Goal: Transaction & Acquisition: Purchase product/service

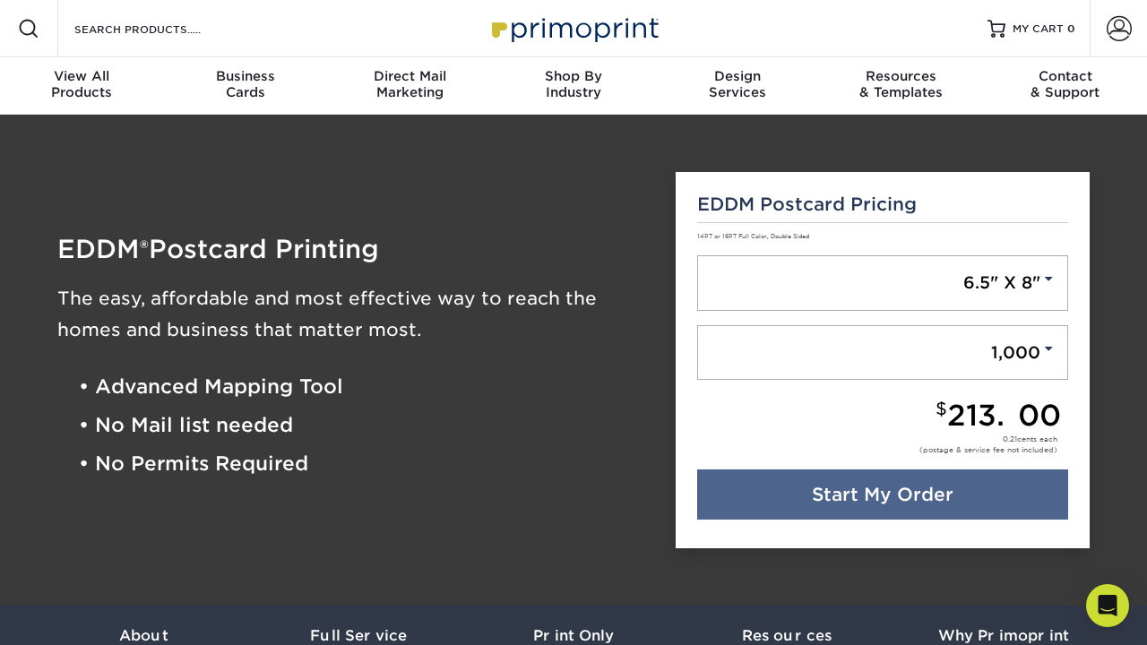
click at [410, 93] on div "Direct Mail Marketing" at bounding box center [410, 84] width 164 height 32
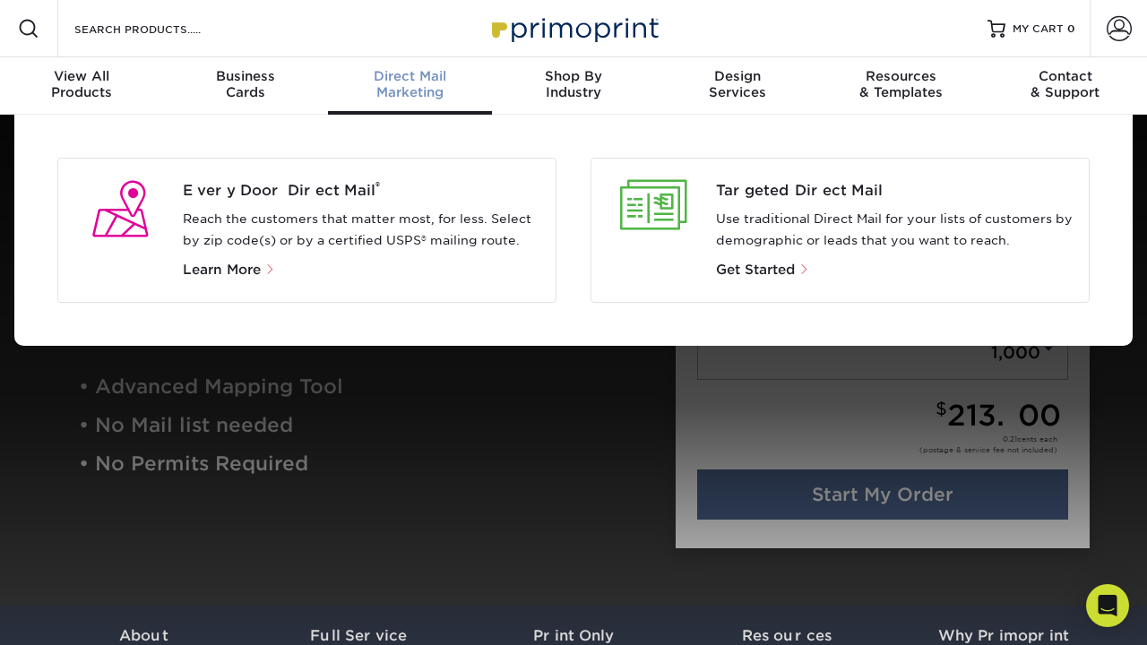
click at [81, 87] on div "View All Products" at bounding box center [82, 84] width 164 height 32
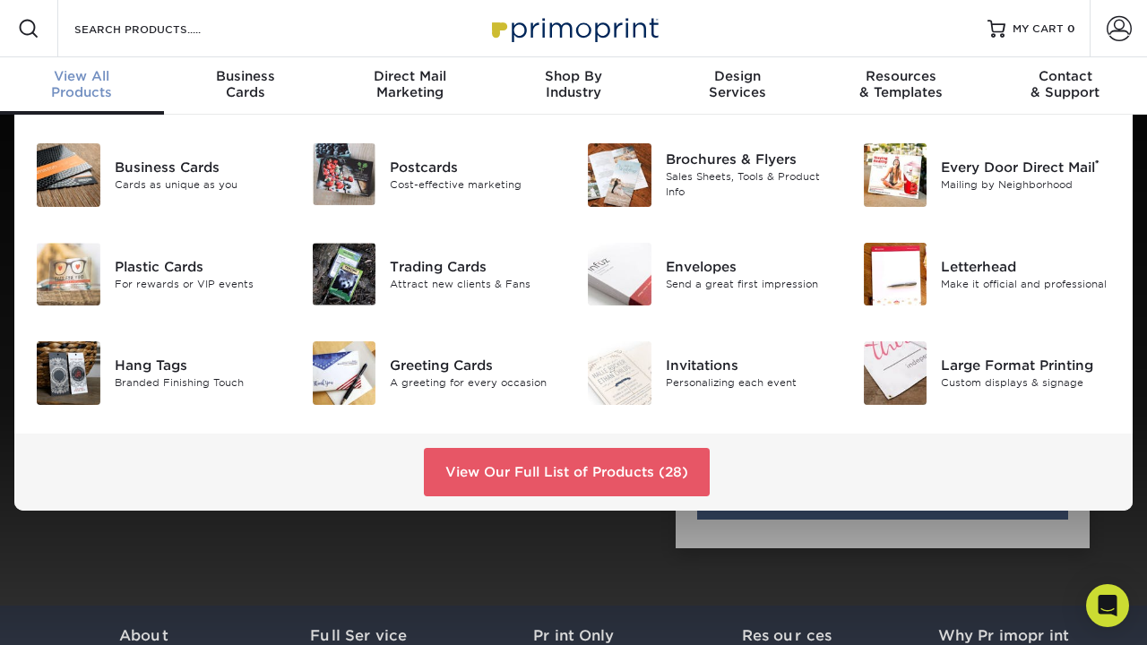
click at [426, 169] on div "Postcards" at bounding box center [475, 167] width 170 height 20
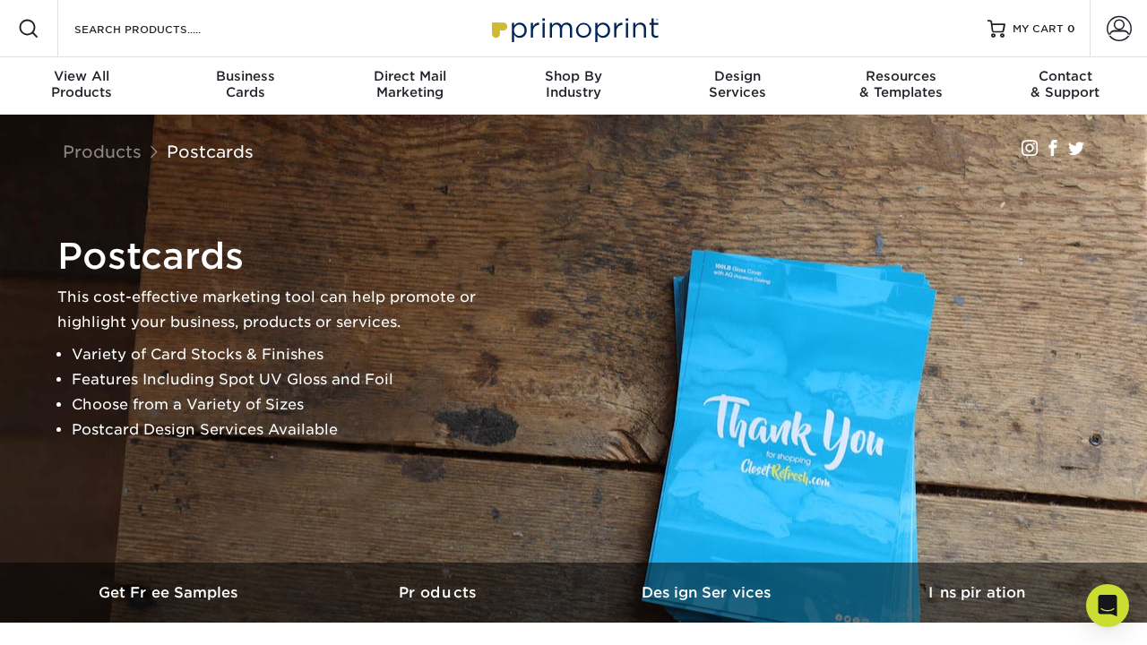
click at [102, 153] on link "Products" at bounding box center [102, 152] width 79 height 20
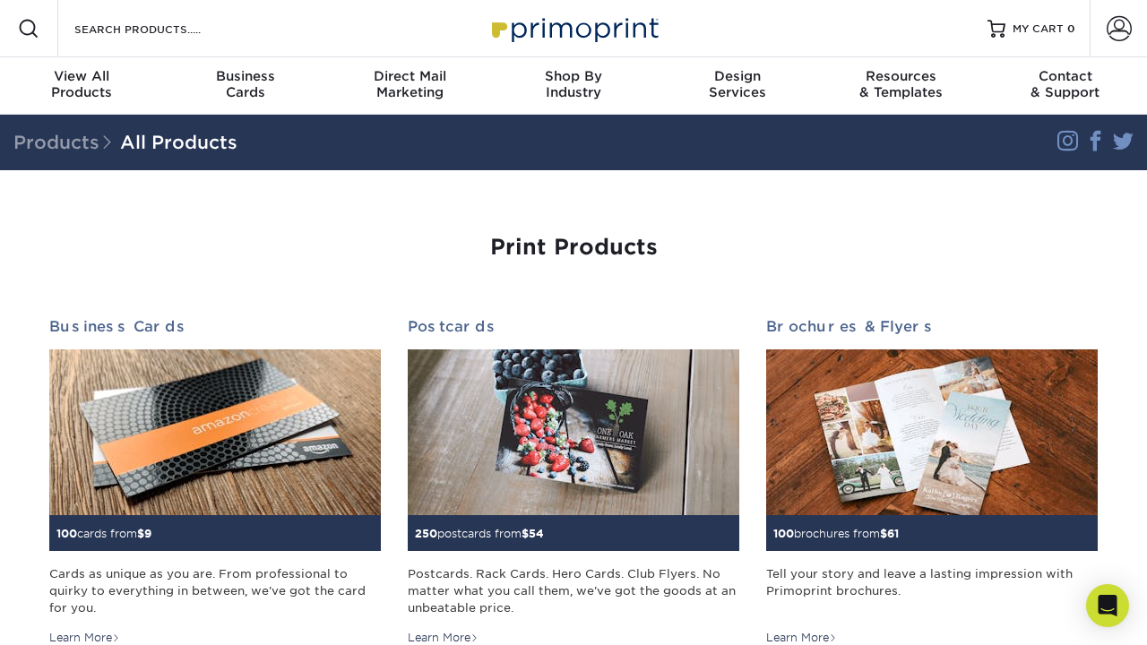
click at [577, 438] on img at bounding box center [574, 433] width 332 height 166
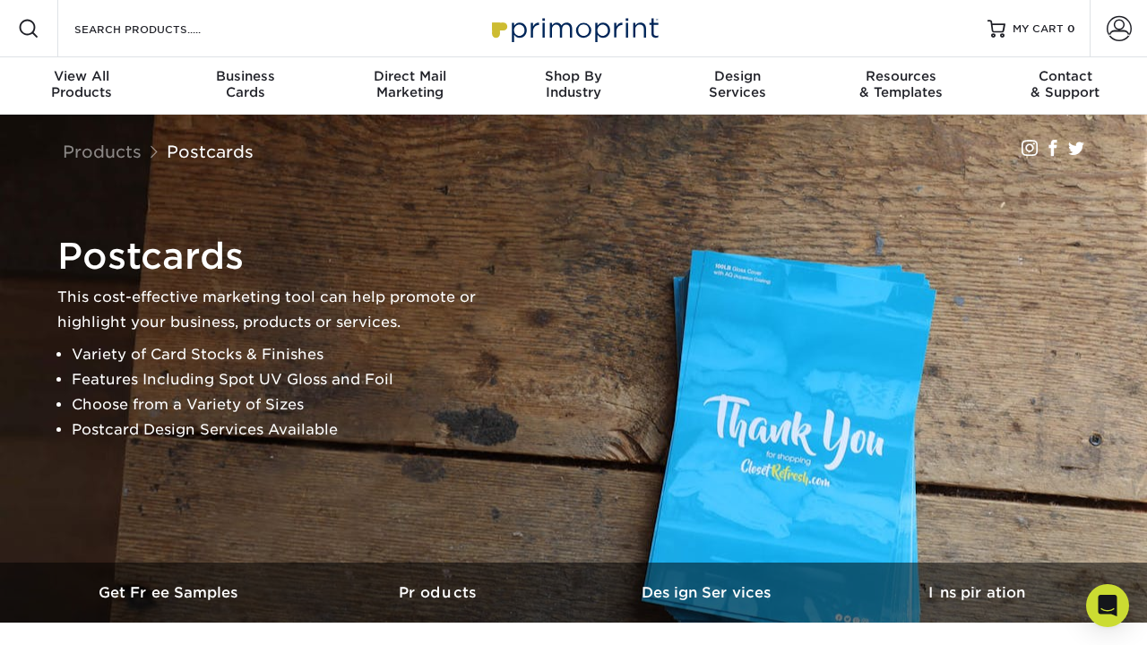
click at [211, 153] on link "Postcards" at bounding box center [210, 152] width 87 height 20
click at [80, 87] on div "View All Products" at bounding box center [82, 84] width 164 height 32
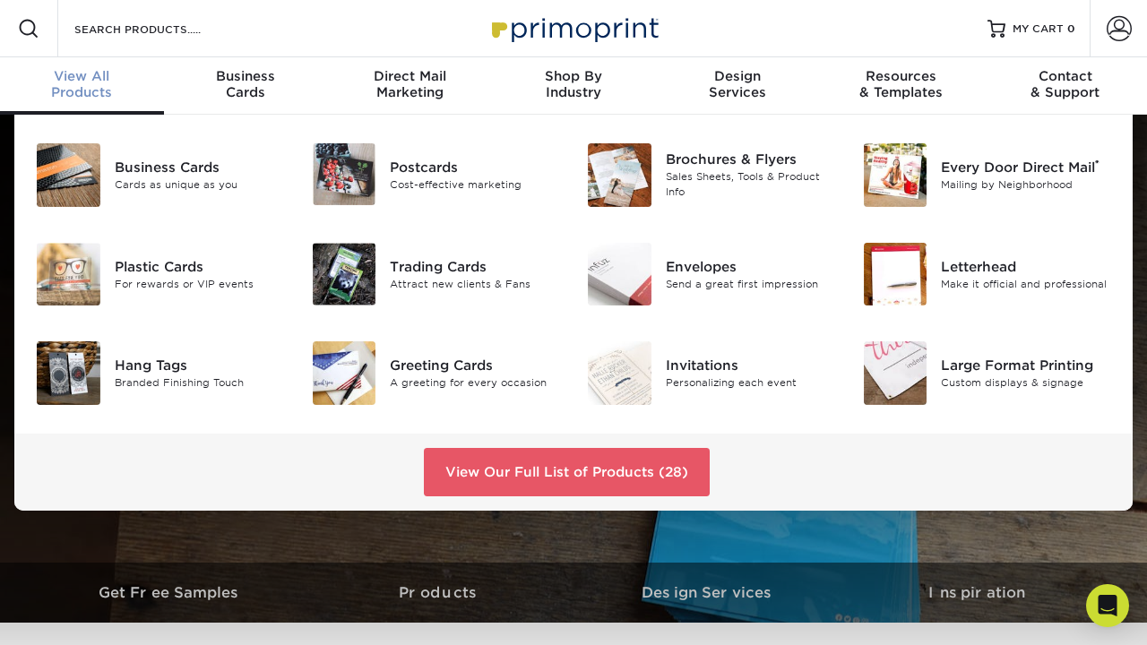
click at [426, 168] on div "Postcards" at bounding box center [475, 167] width 170 height 20
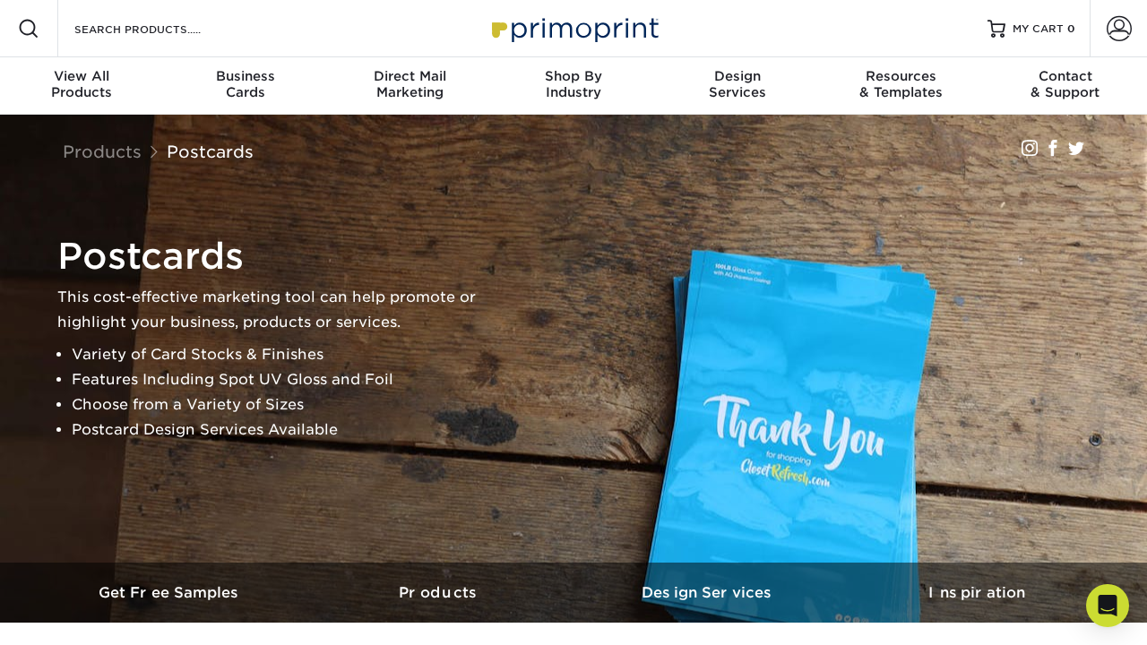
click at [211, 153] on link "Postcards" at bounding box center [210, 152] width 87 height 20
